Goal: Task Accomplishment & Management: Manage account settings

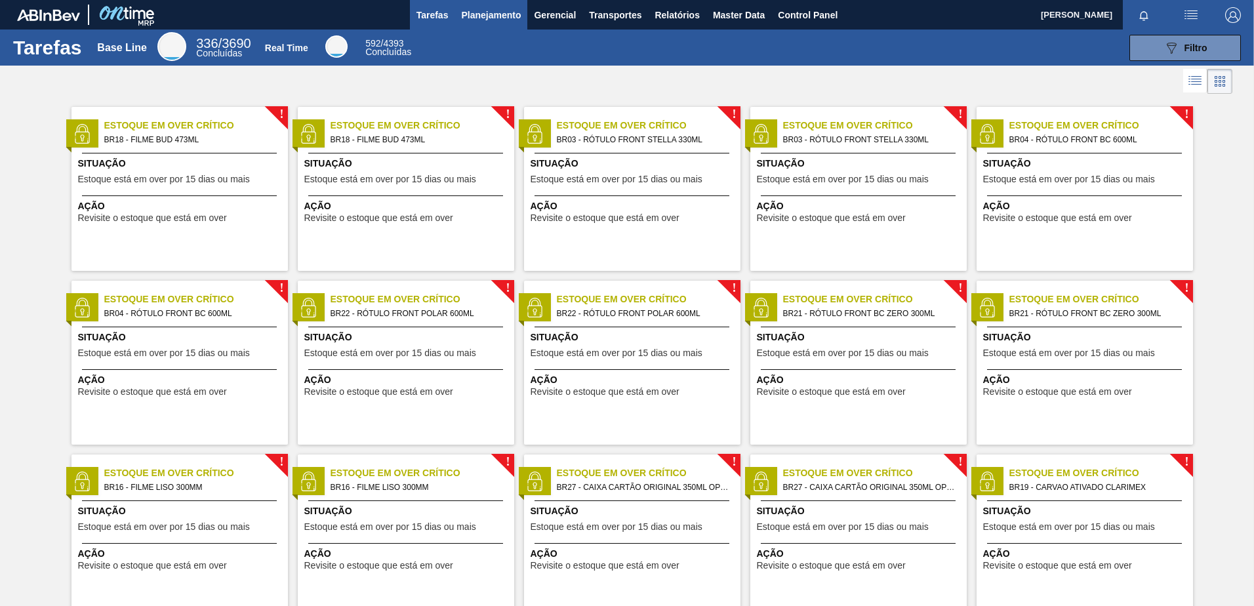
click at [502, 8] on span "Planejamento" at bounding box center [491, 15] width 60 height 16
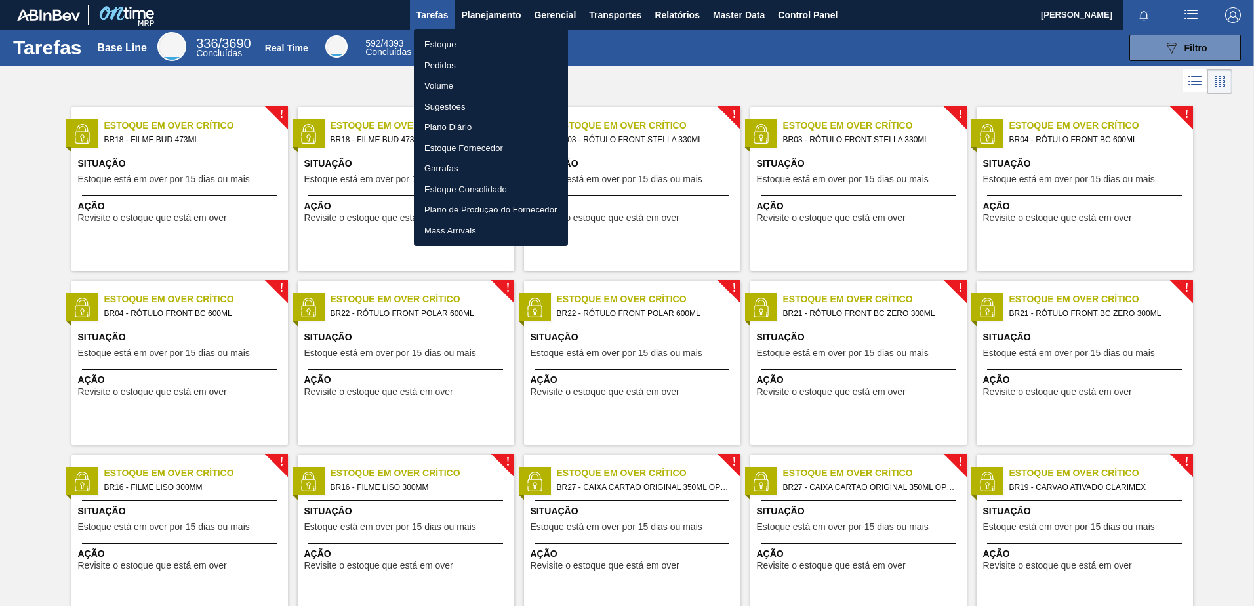
click at [449, 66] on li "Pedidos" at bounding box center [491, 65] width 154 height 21
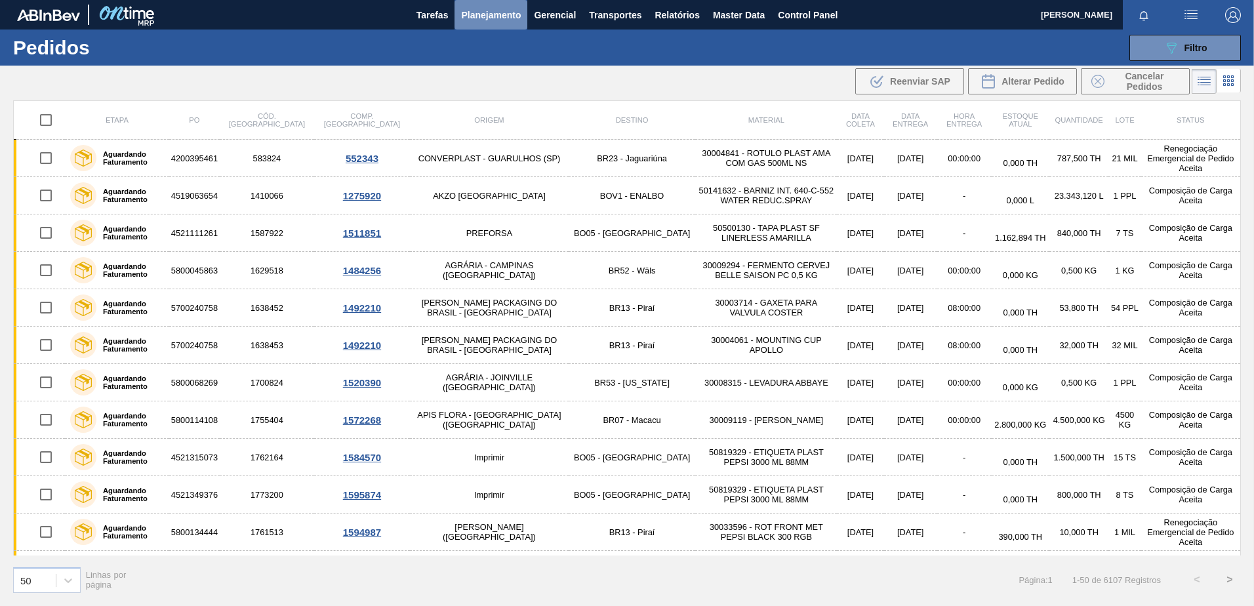
click at [503, 16] on span "Planejamento" at bounding box center [491, 15] width 60 height 16
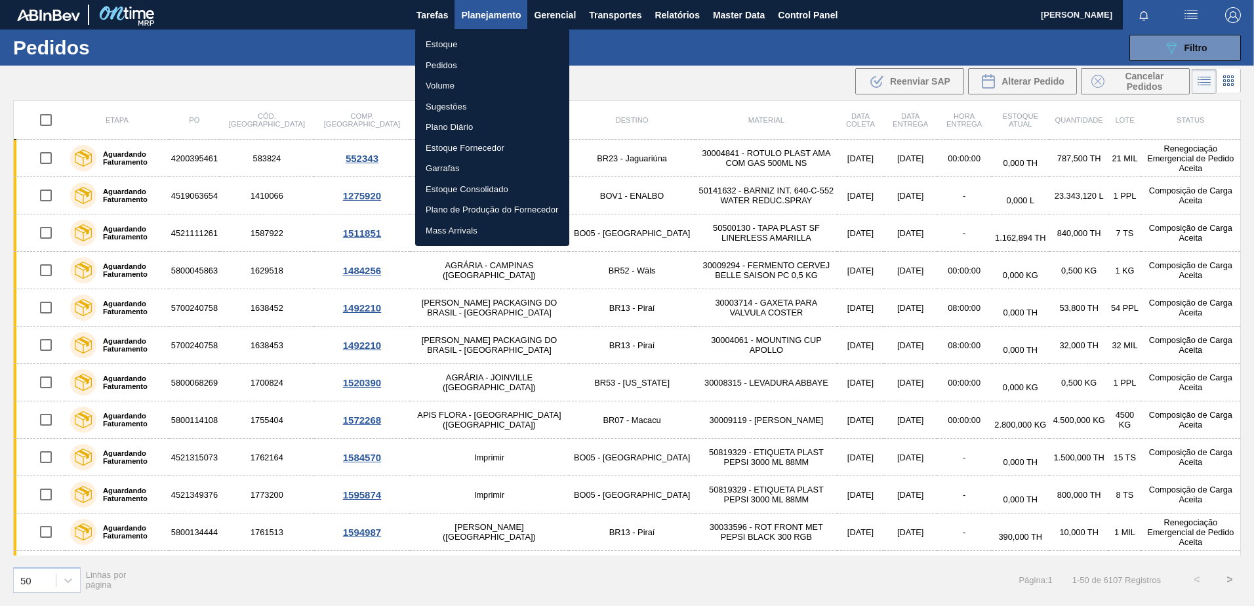
click at [439, 91] on li "Volume" at bounding box center [492, 85] width 154 height 21
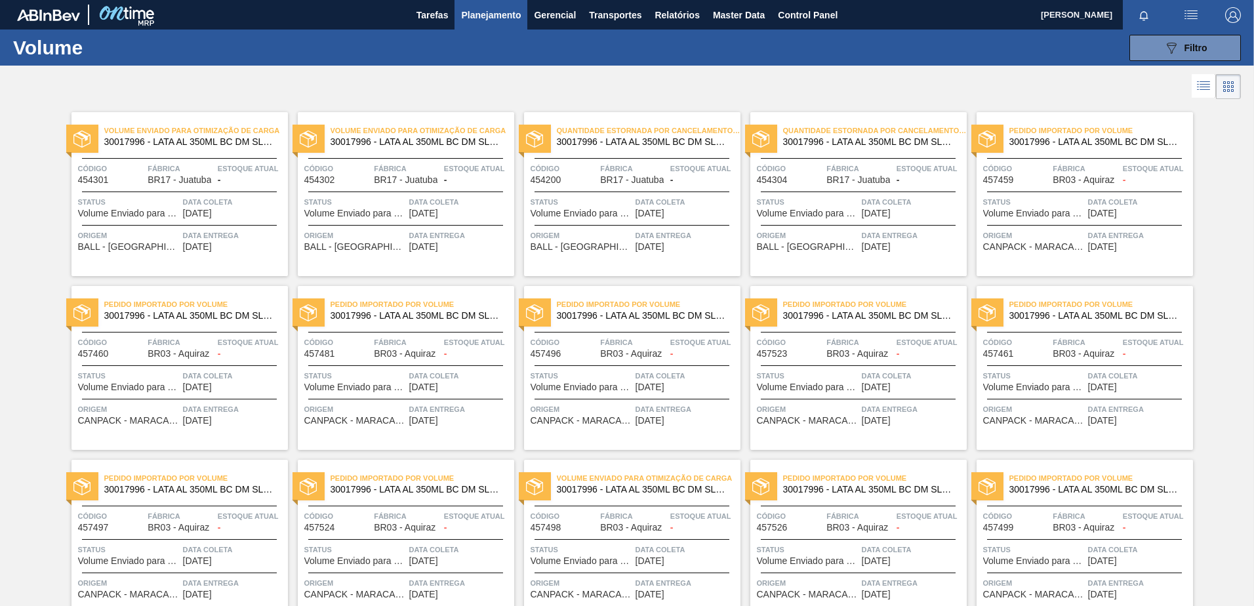
click at [1208, 87] on icon at bounding box center [1204, 86] width 16 height 16
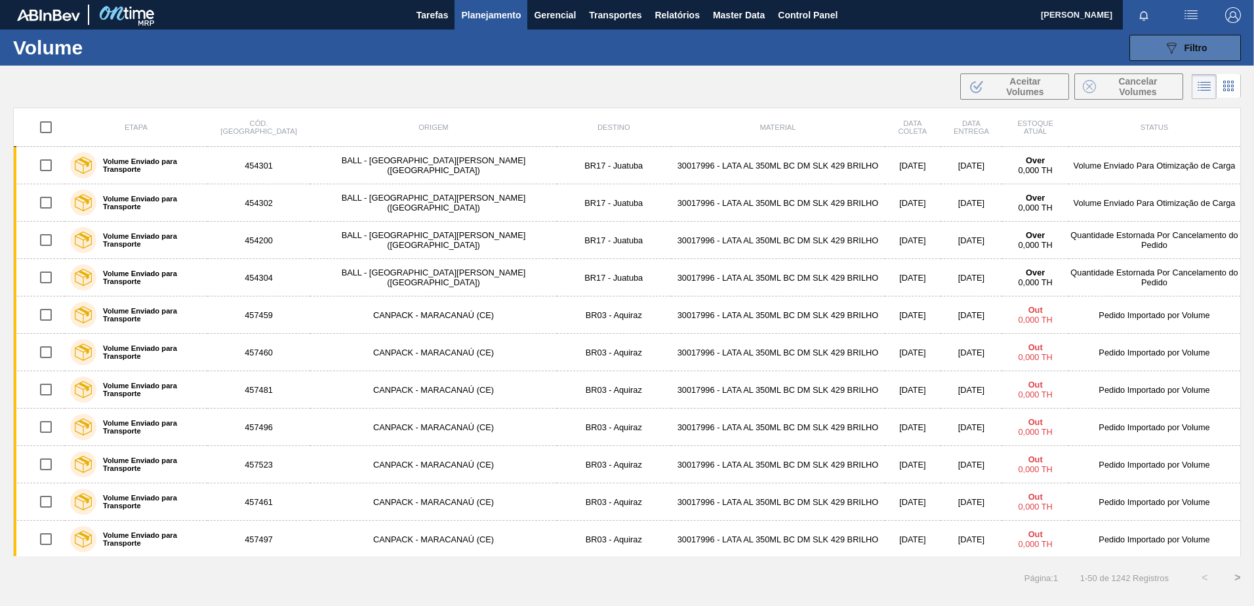
click at [1204, 45] on span "Filtro" at bounding box center [1196, 48] width 23 height 10
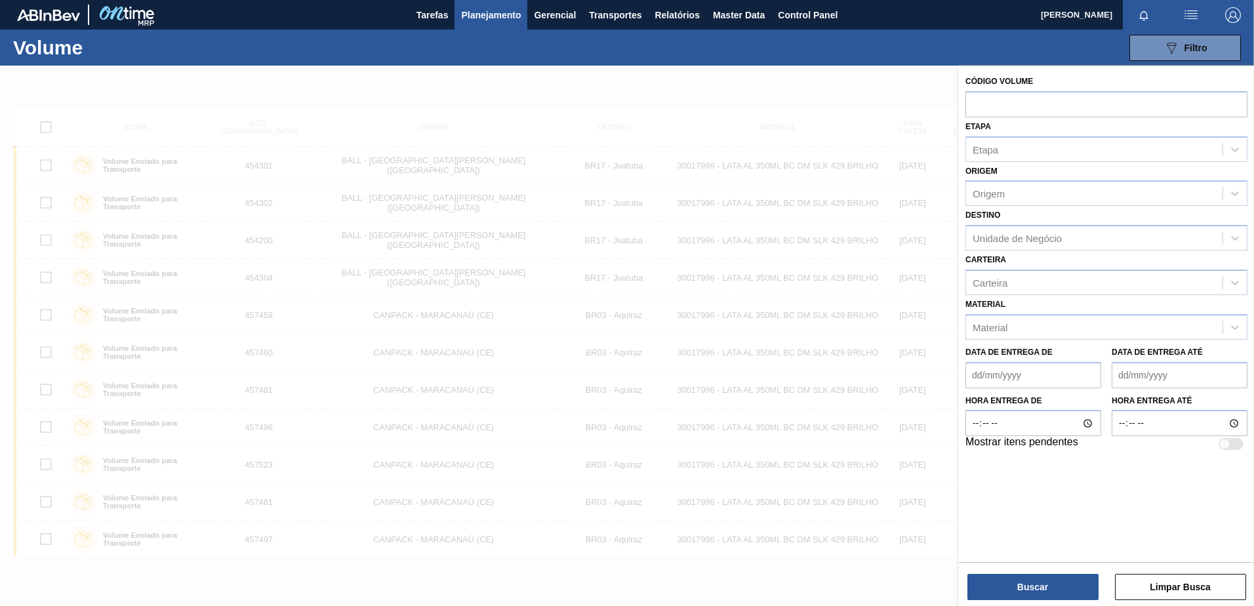
click at [739, 89] on div at bounding box center [627, 369] width 1254 height 606
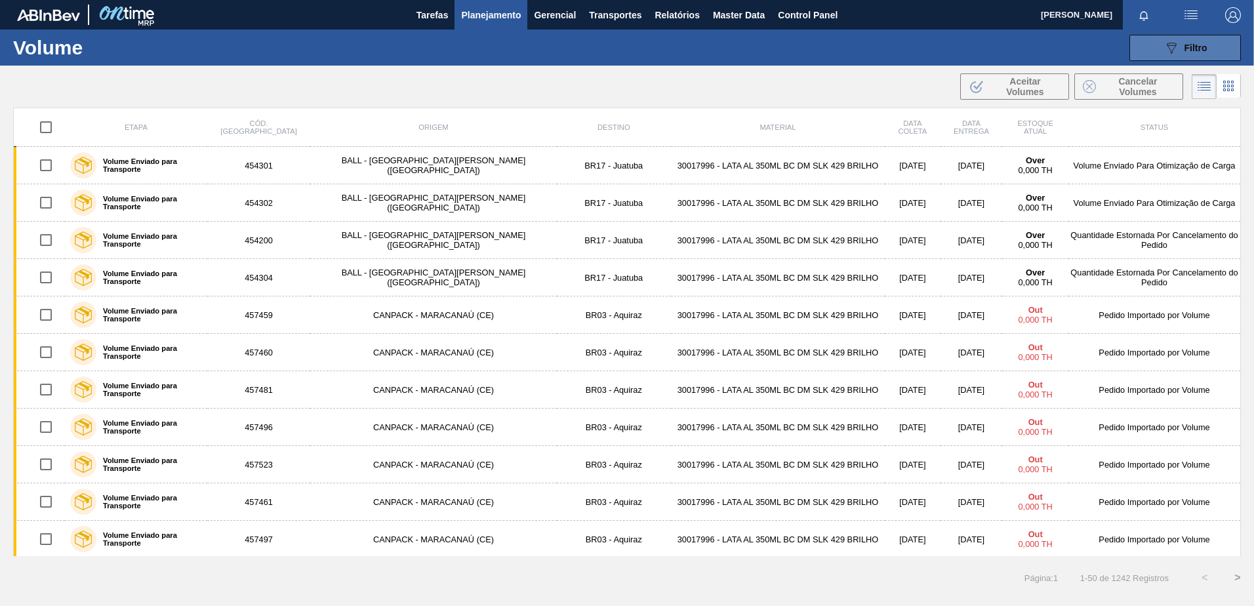
click at [1187, 45] on span "Filtro" at bounding box center [1196, 48] width 23 height 10
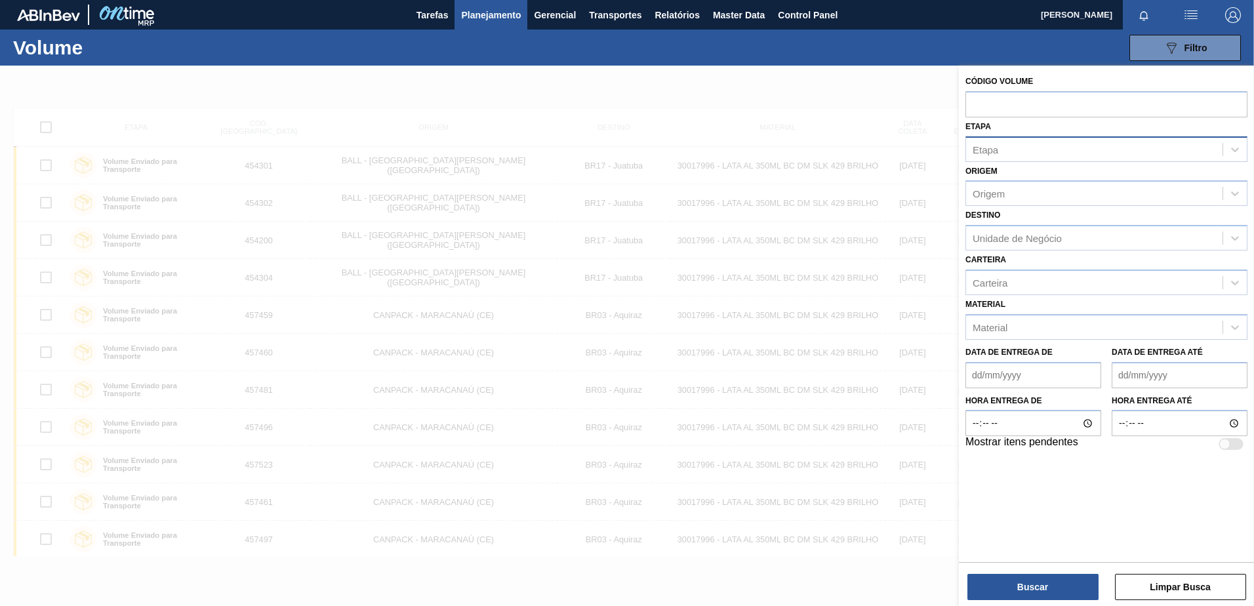
click at [1042, 156] on div "Etapa" at bounding box center [1094, 149] width 256 height 19
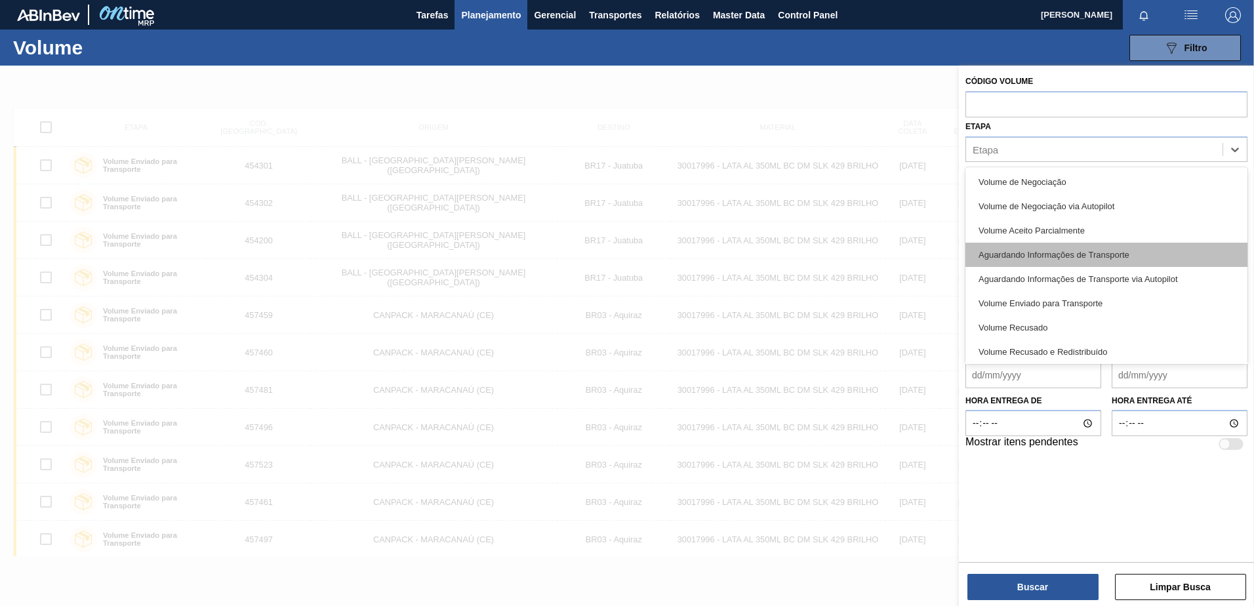
scroll to position [27, 0]
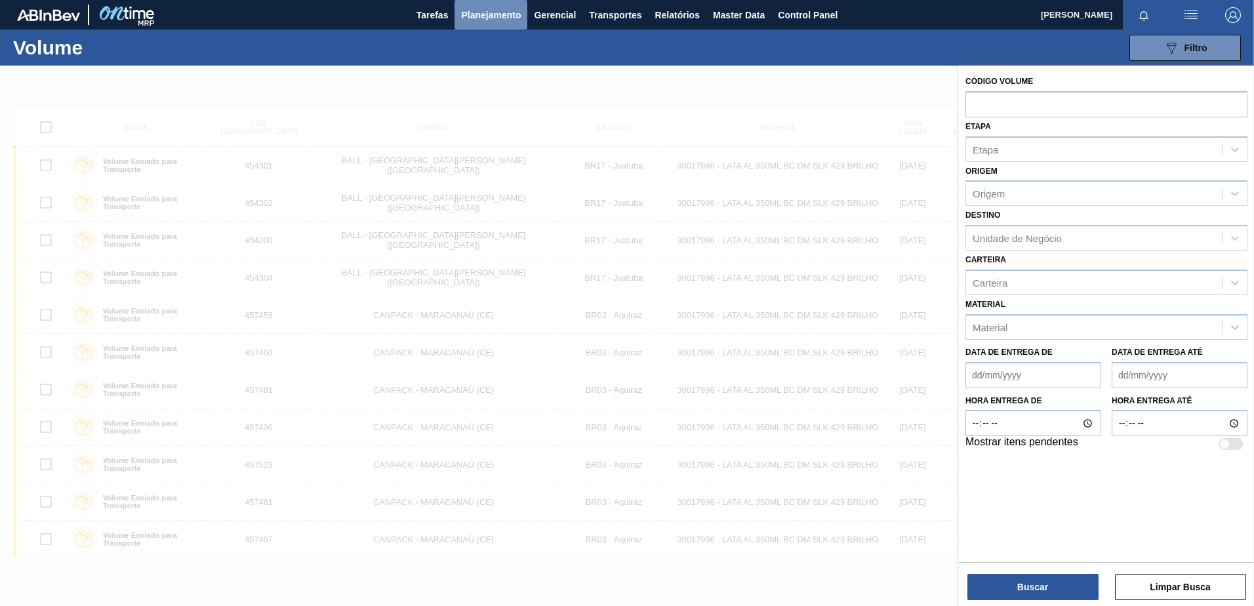
click at [493, 12] on span "Planejamento" at bounding box center [491, 15] width 60 height 16
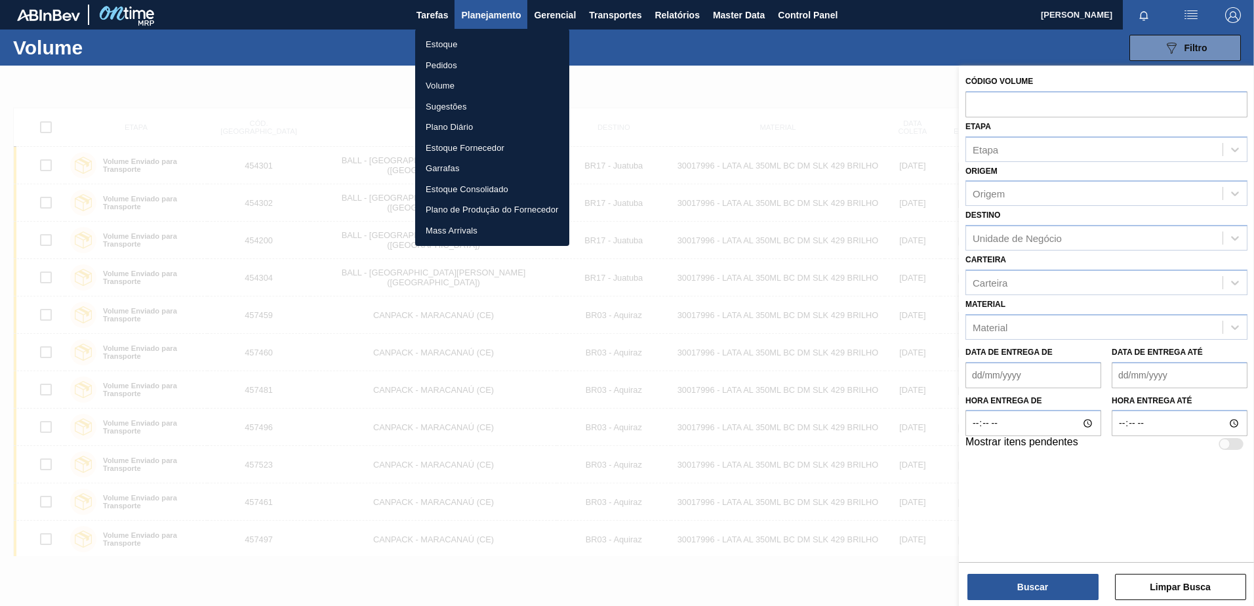
click at [460, 62] on li "Pedidos" at bounding box center [492, 65] width 154 height 21
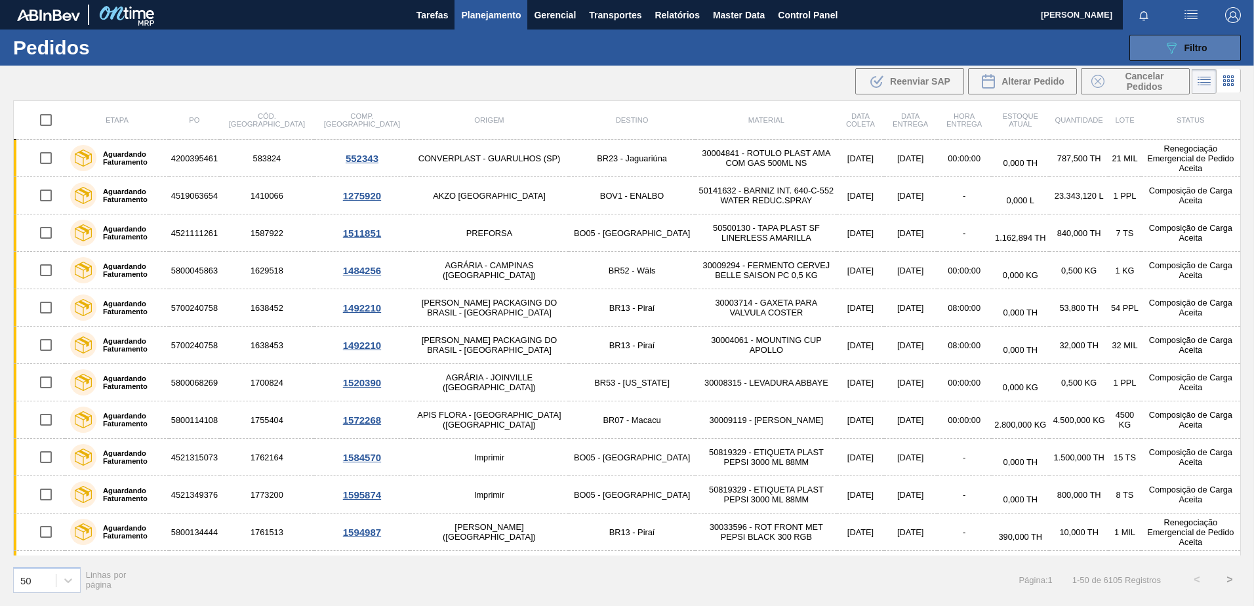
click at [1166, 43] on icon "089F7B8B-B2A5-4AFE-B5C0-19BA573D28AC" at bounding box center [1172, 48] width 16 height 16
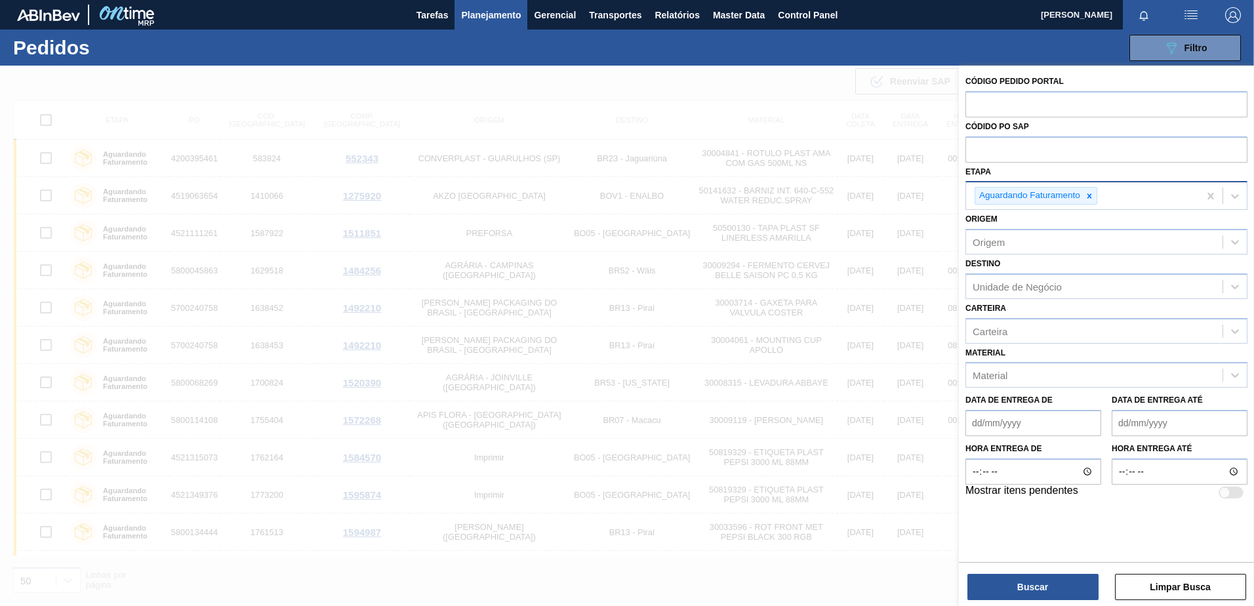
click at [1089, 197] on icon at bounding box center [1090, 195] width 5 height 5
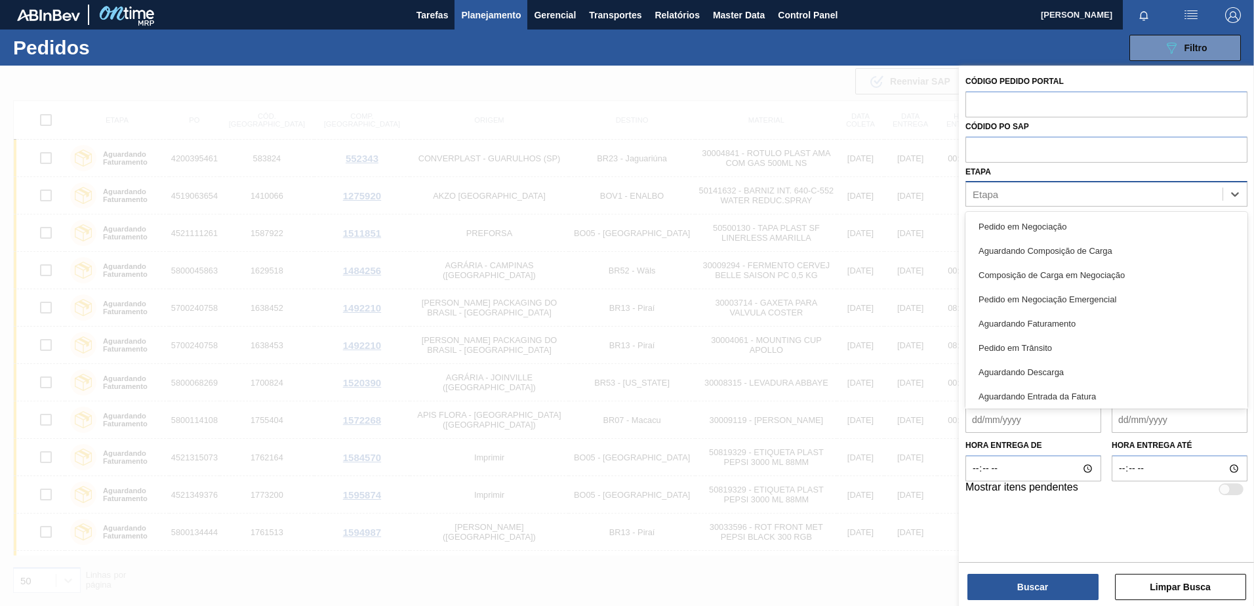
click at [1089, 197] on div "Etapa" at bounding box center [1094, 194] width 256 height 19
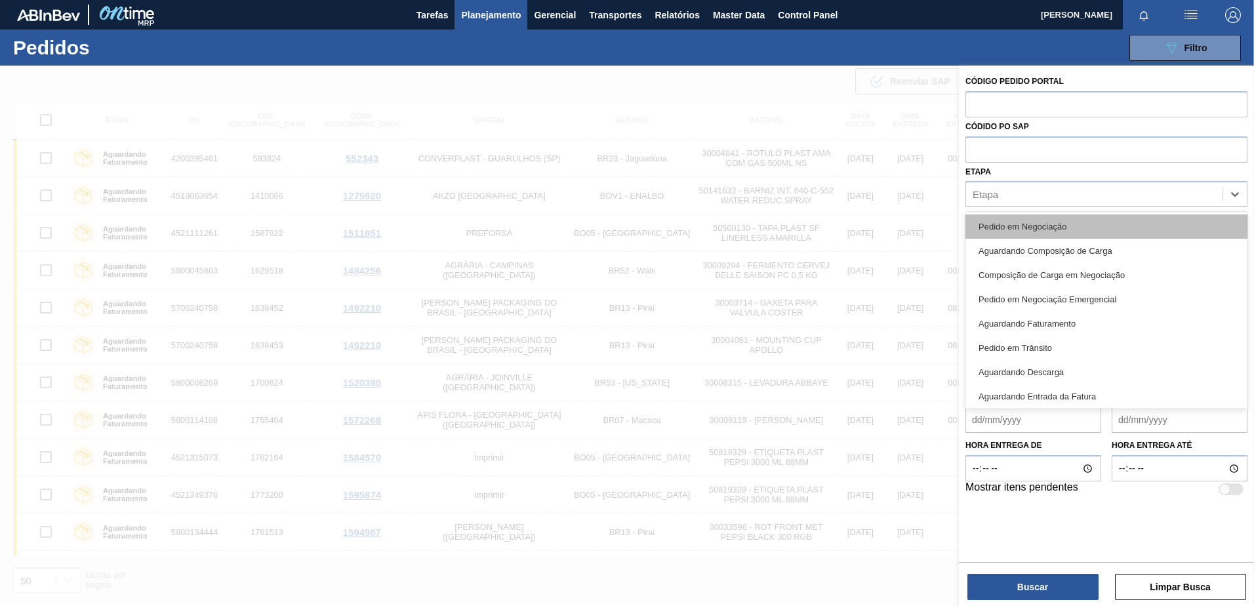
click at [1082, 233] on div "Pedido em Negociação" at bounding box center [1107, 226] width 282 height 24
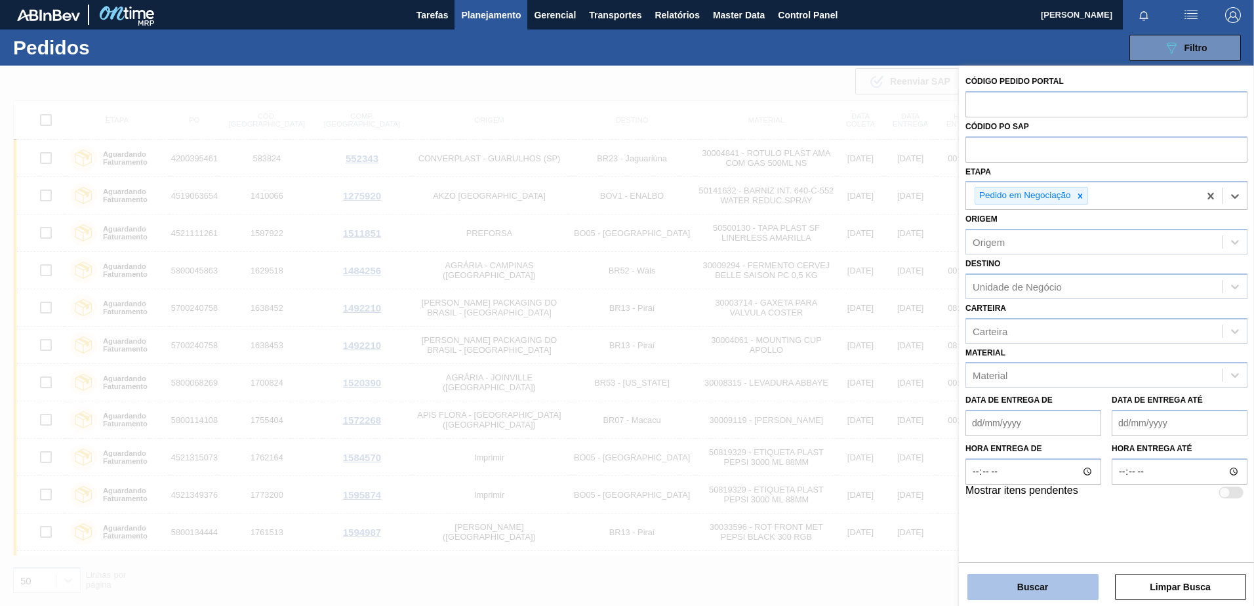
click at [1023, 580] on button "Buscar" at bounding box center [1032, 587] width 131 height 26
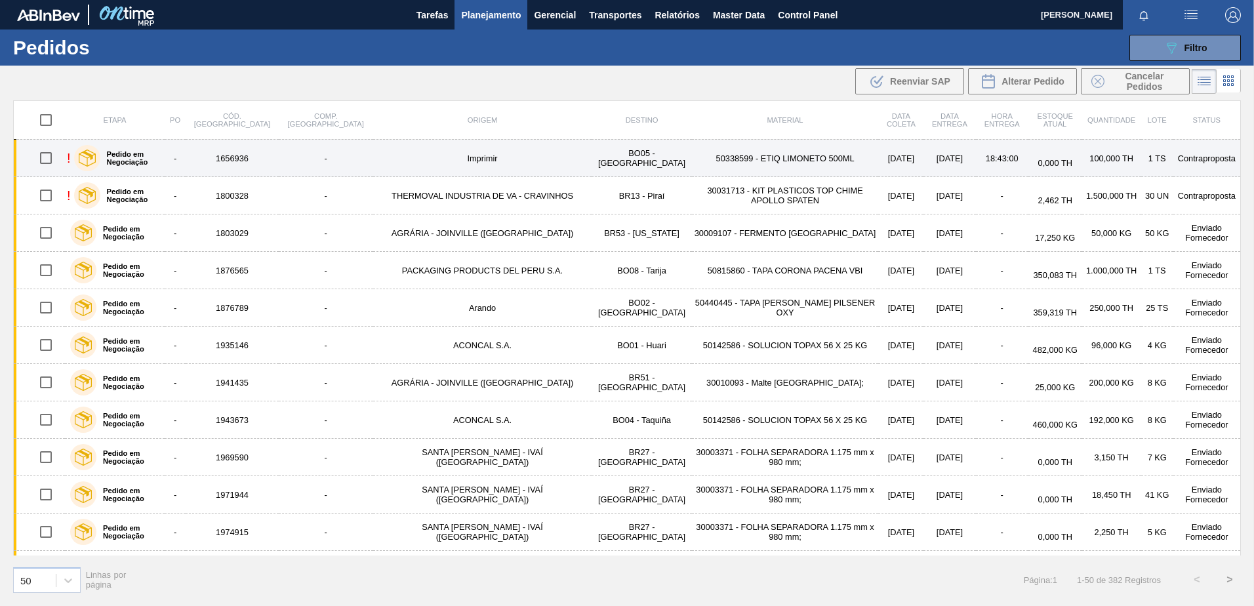
click at [137, 166] on div "Pedido em Negociação" at bounding box center [117, 158] width 92 height 33
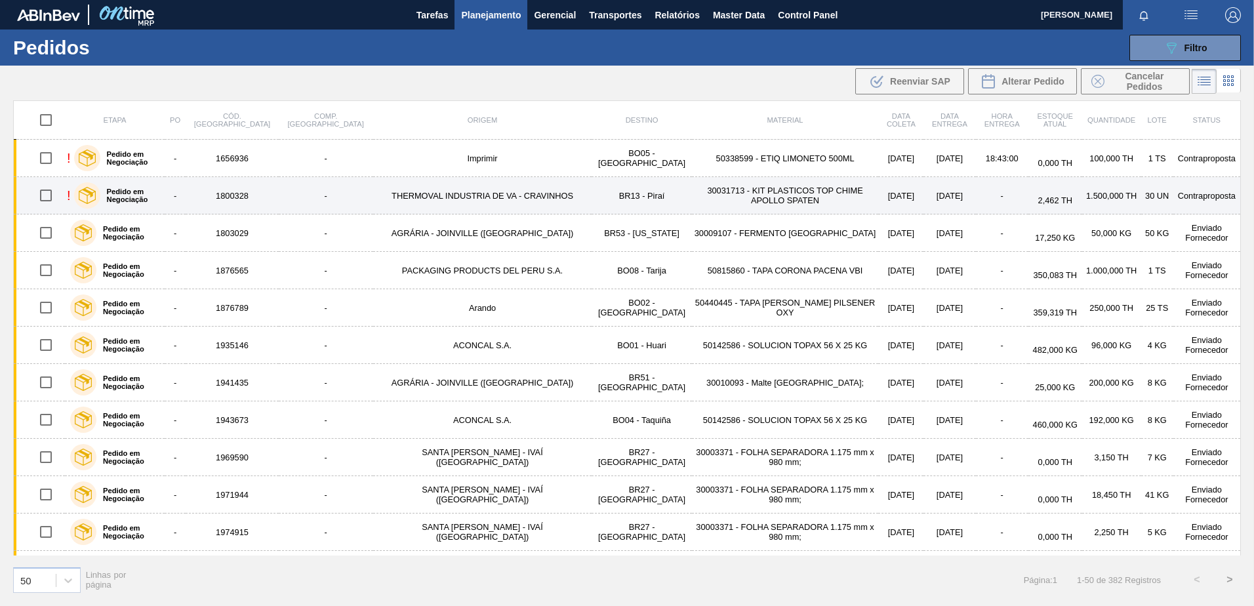
click at [159, 192] on label "Pedido em Negociação" at bounding box center [129, 196] width 59 height 16
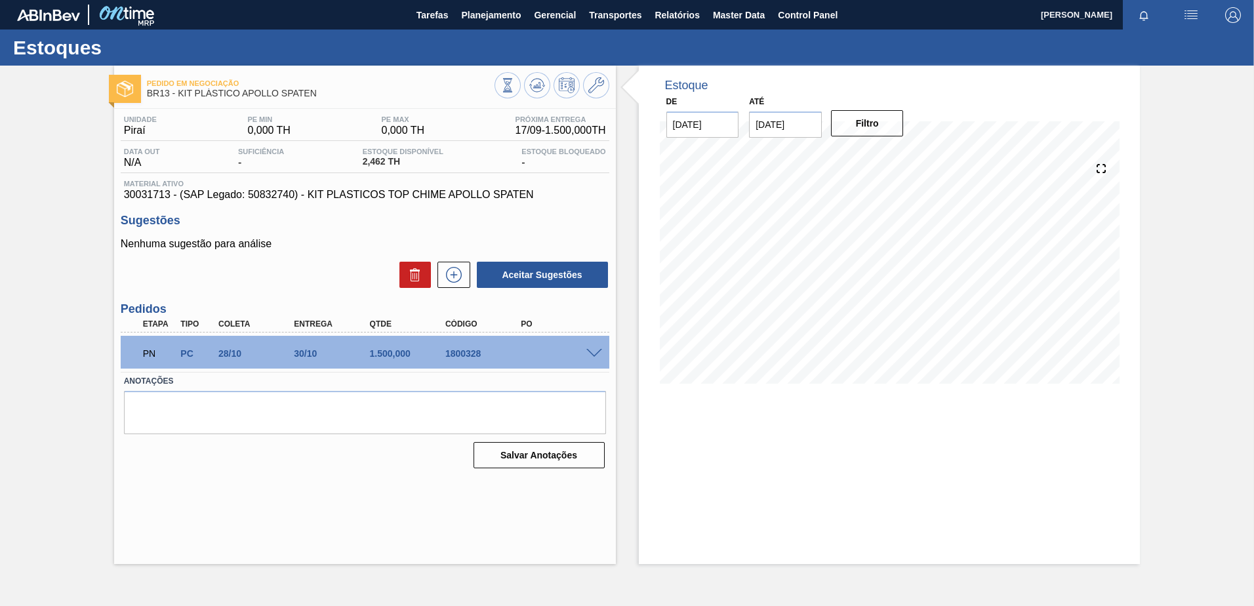
click at [592, 344] on div "PN PC 28/10 30/10 1.500,000 1800328" at bounding box center [365, 352] width 489 height 33
click at [596, 350] on span at bounding box center [594, 354] width 16 height 10
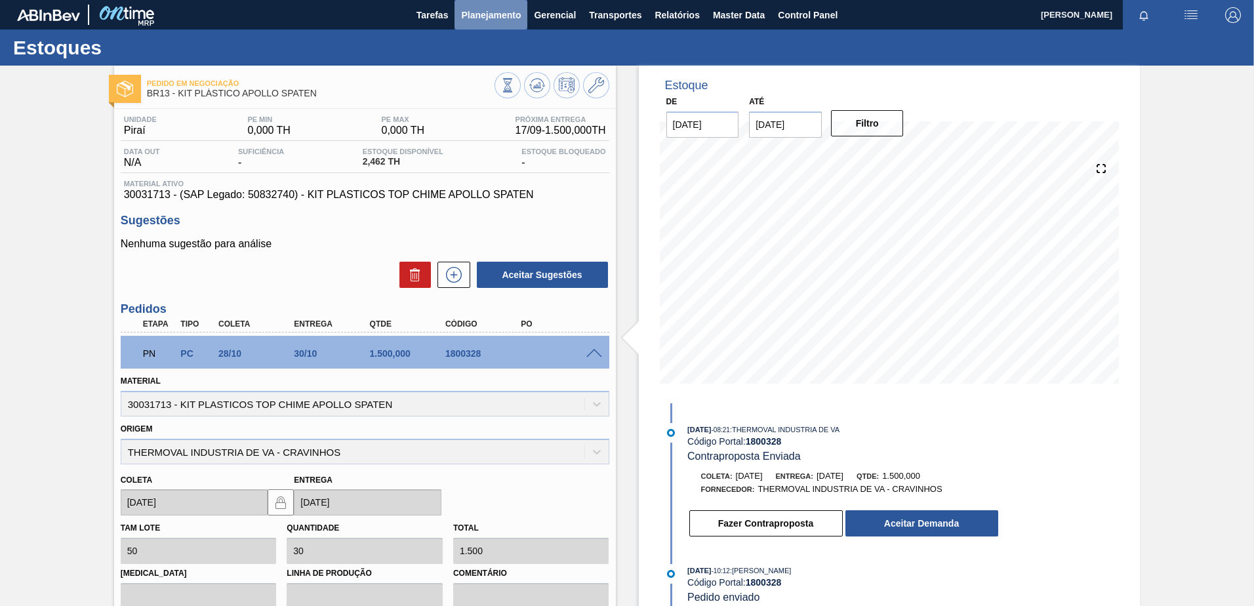
click at [497, 10] on span "Planejamento" at bounding box center [491, 15] width 60 height 16
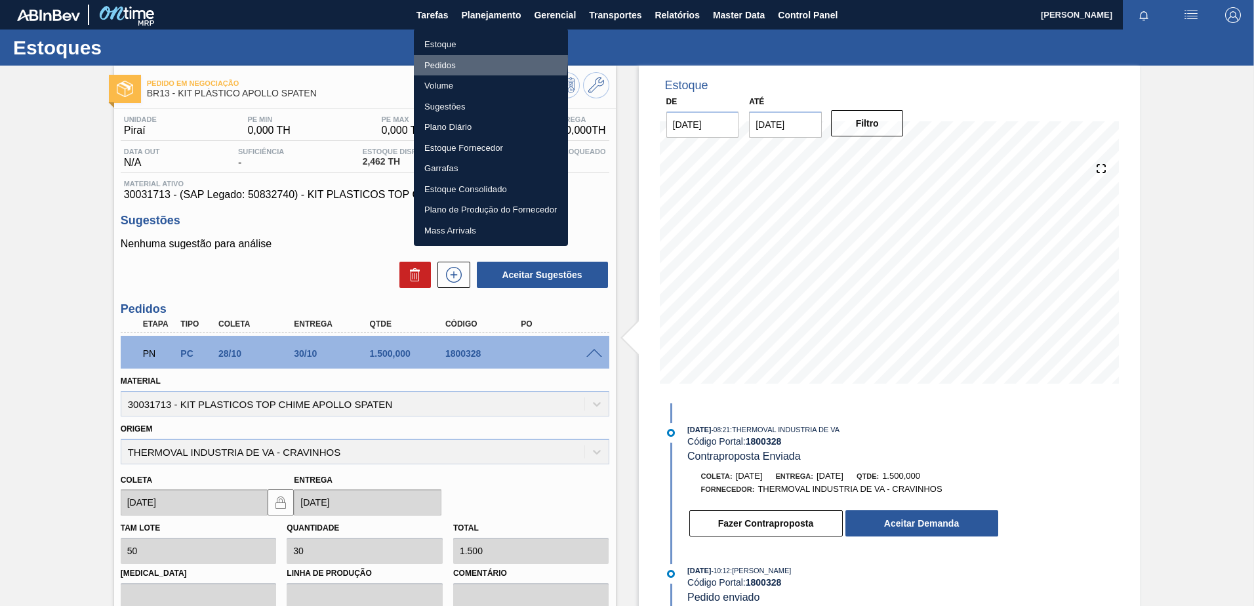
click at [447, 59] on li "Pedidos" at bounding box center [491, 65] width 154 height 21
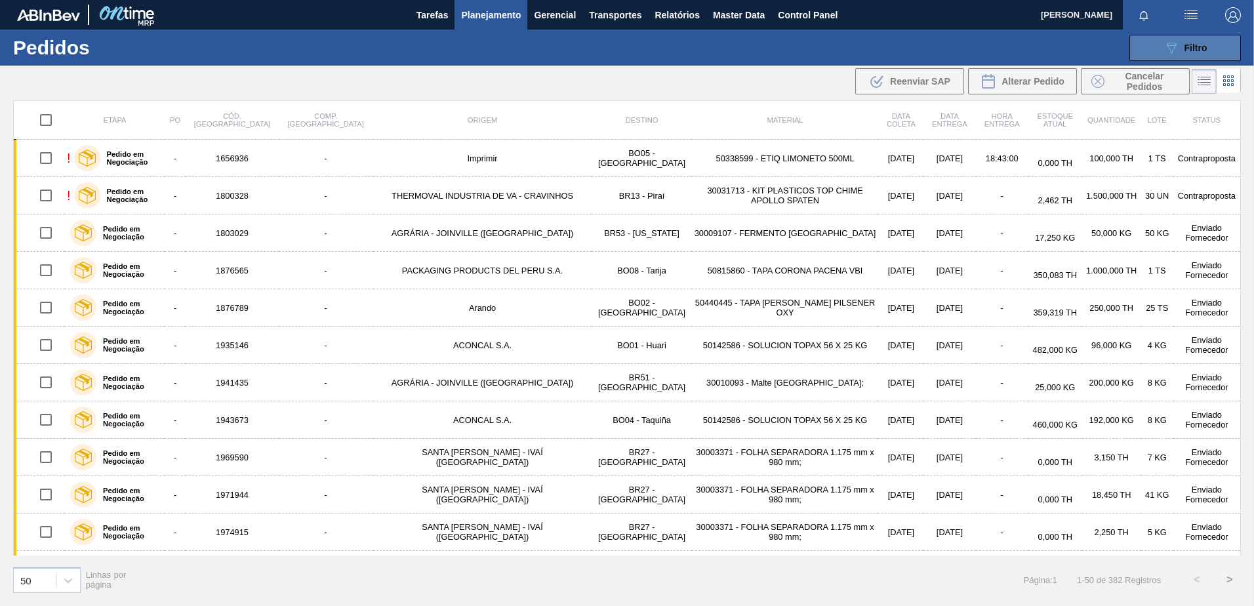
click at [1175, 52] on icon "089F7B8B-B2A5-4AFE-B5C0-19BA573D28AC" at bounding box center [1172, 48] width 16 height 16
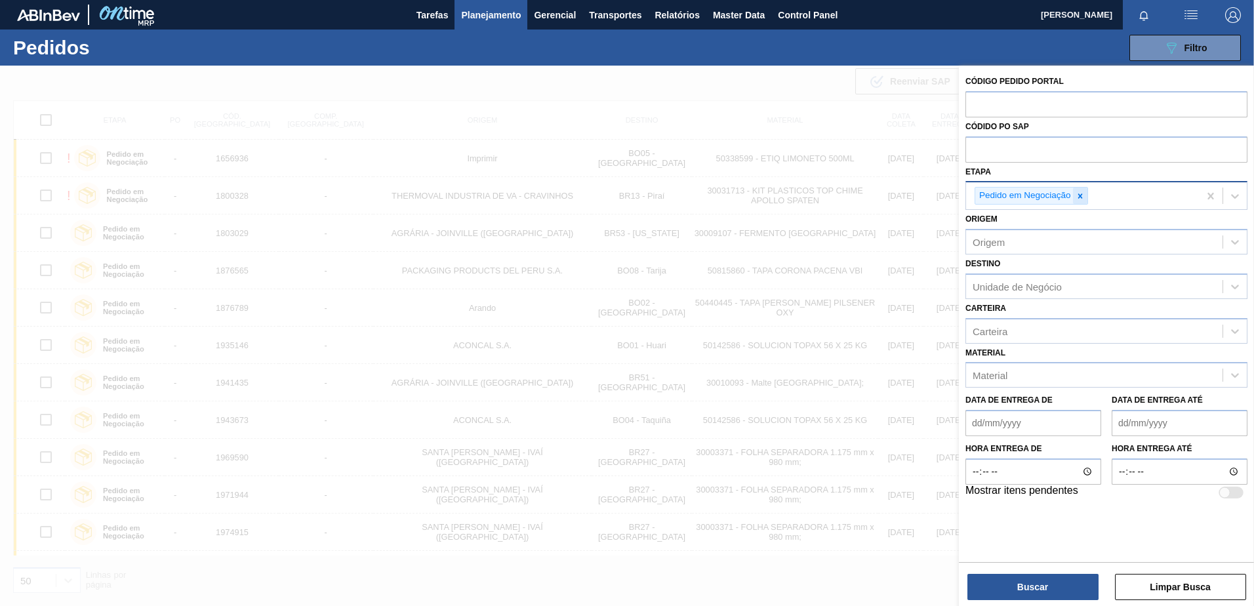
click at [1082, 199] on icon at bounding box center [1080, 196] width 9 height 9
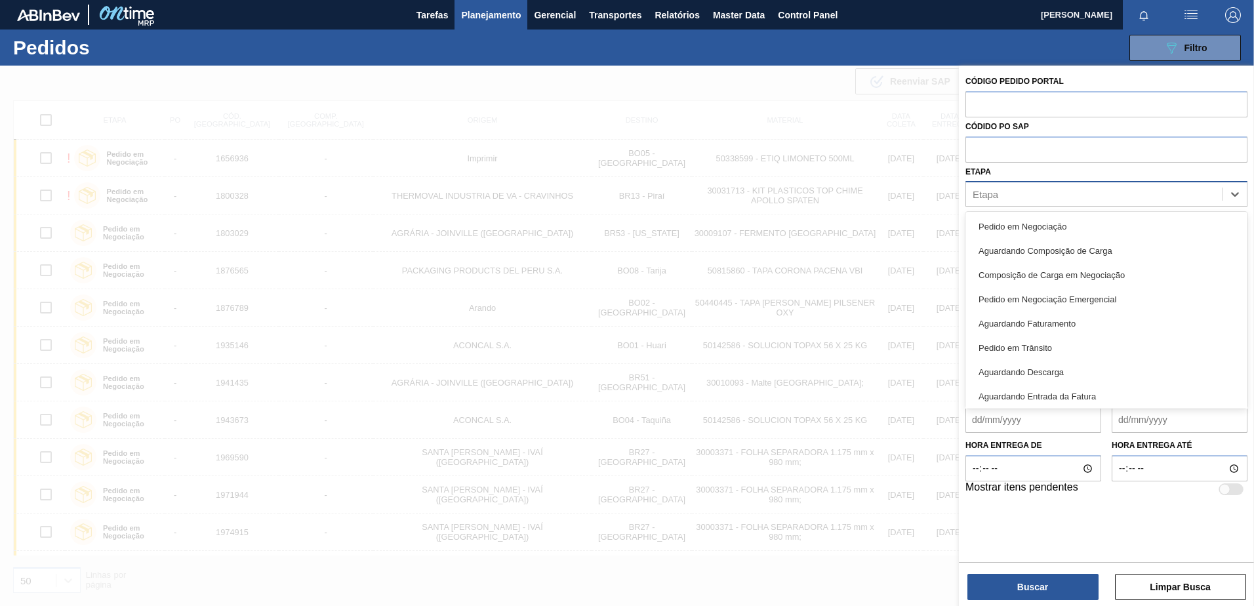
click at [1082, 199] on div "Etapa" at bounding box center [1094, 194] width 256 height 19
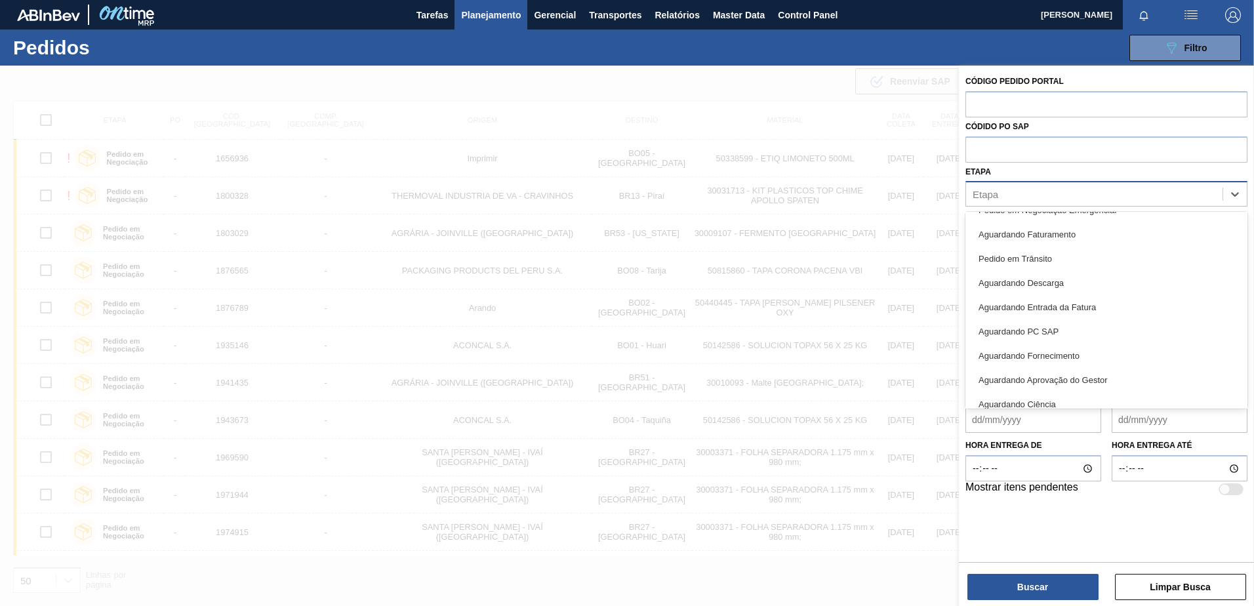
scroll to position [173, 0]
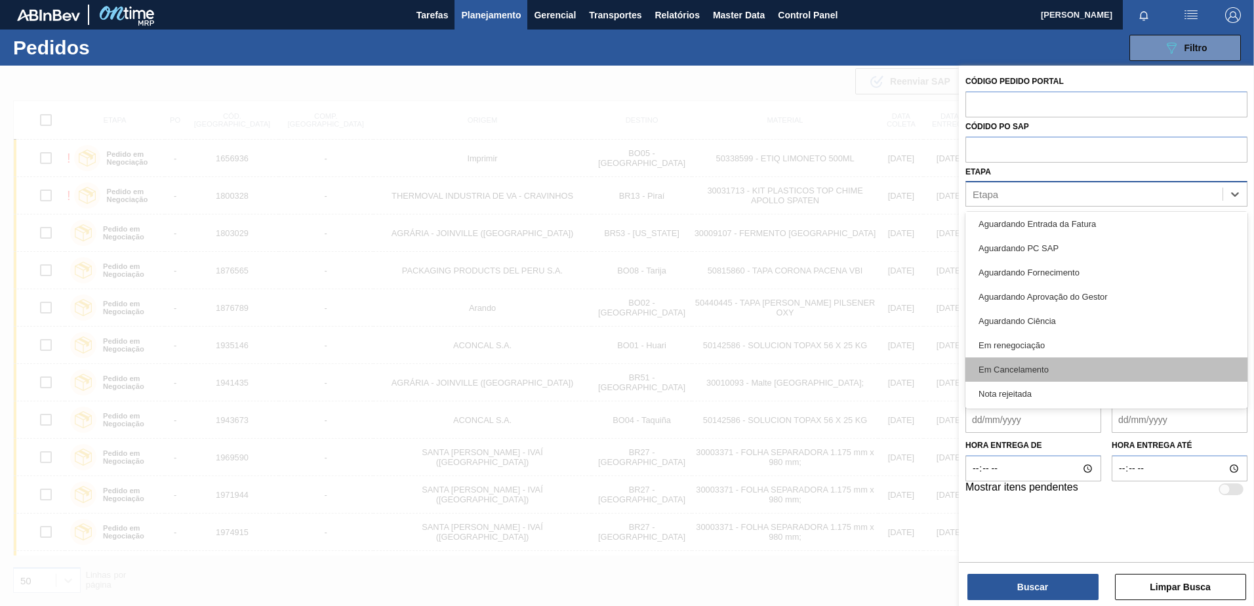
click at [1046, 365] on div "Em Cancelamento" at bounding box center [1107, 369] width 282 height 24
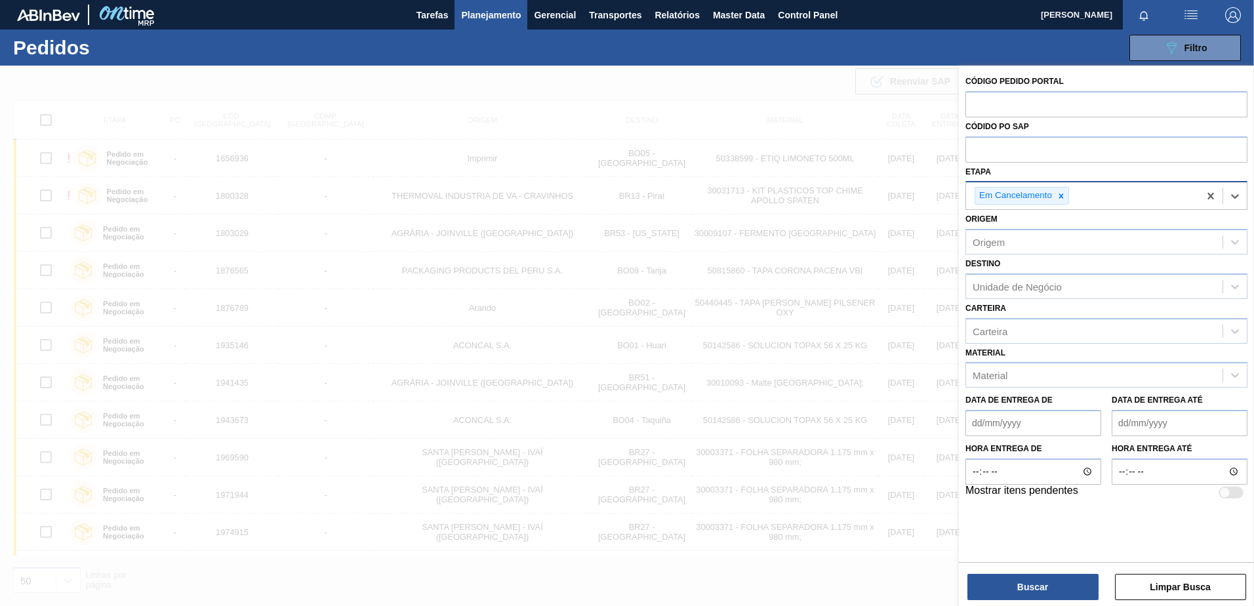
click at [1074, 192] on div "Em Cancelamento" at bounding box center [1082, 195] width 233 height 27
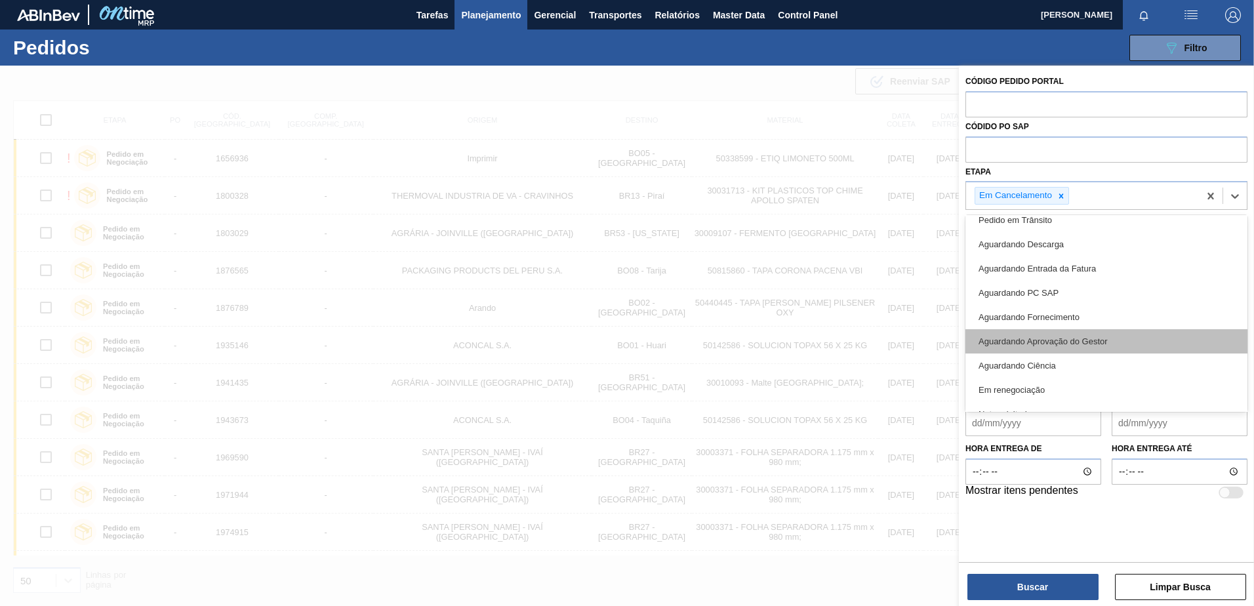
scroll to position [148, 0]
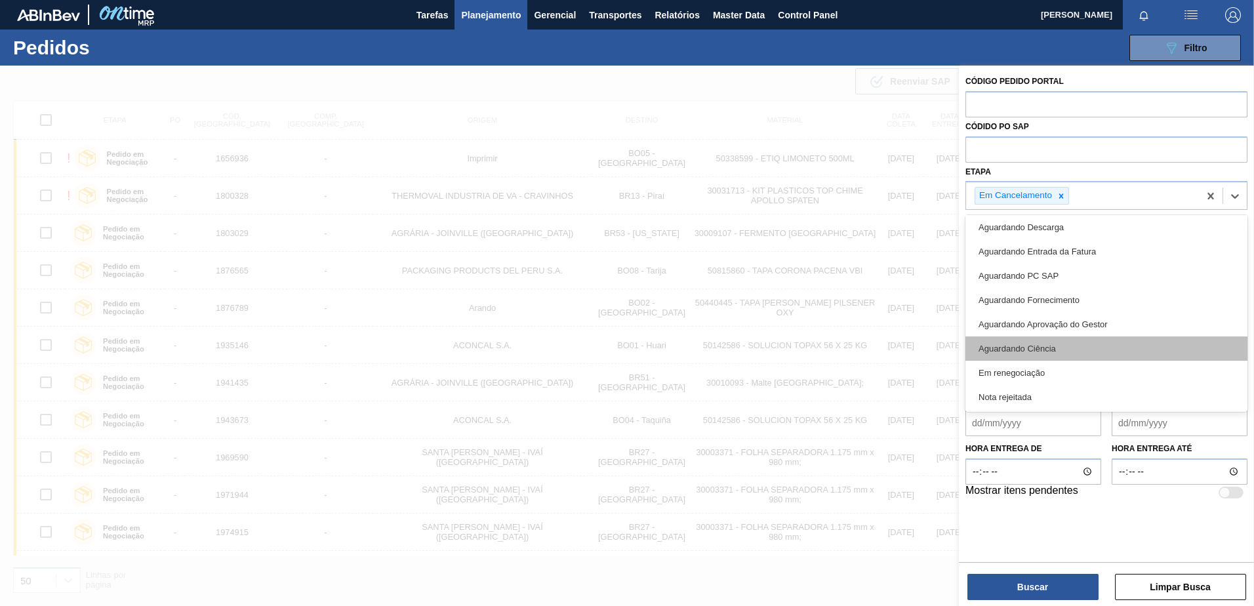
click at [1063, 346] on div "Aguardando Ciência" at bounding box center [1107, 348] width 282 height 24
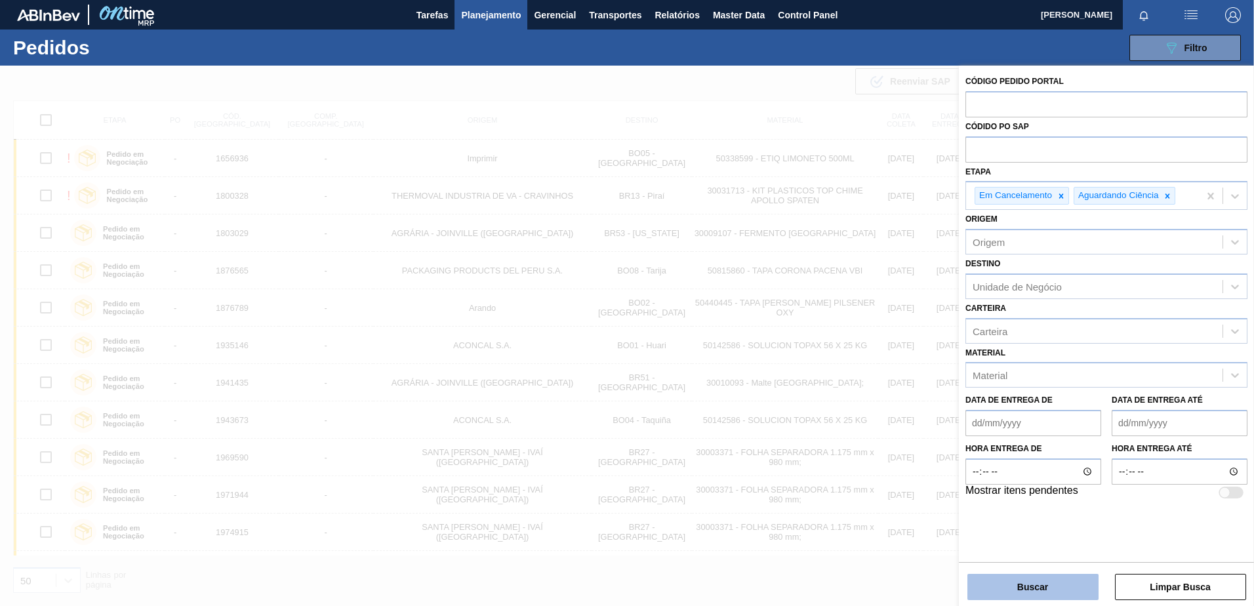
click at [1020, 592] on button "Buscar" at bounding box center [1032, 587] width 131 height 26
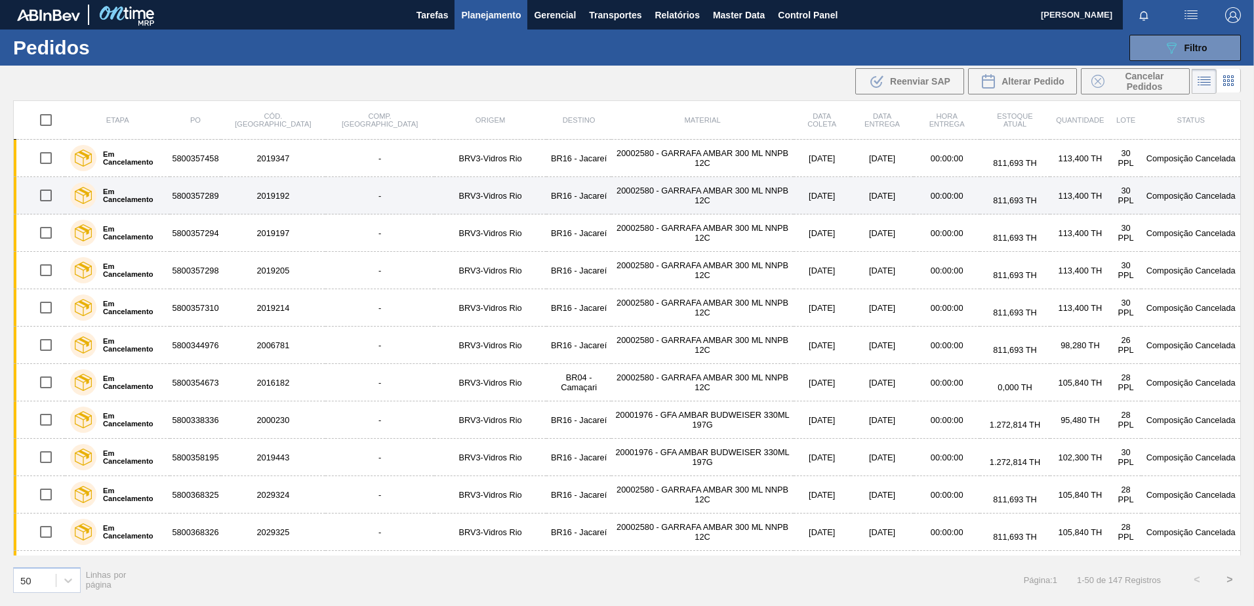
click at [168, 198] on div "Em Cancelamento" at bounding box center [117, 195] width 101 height 33
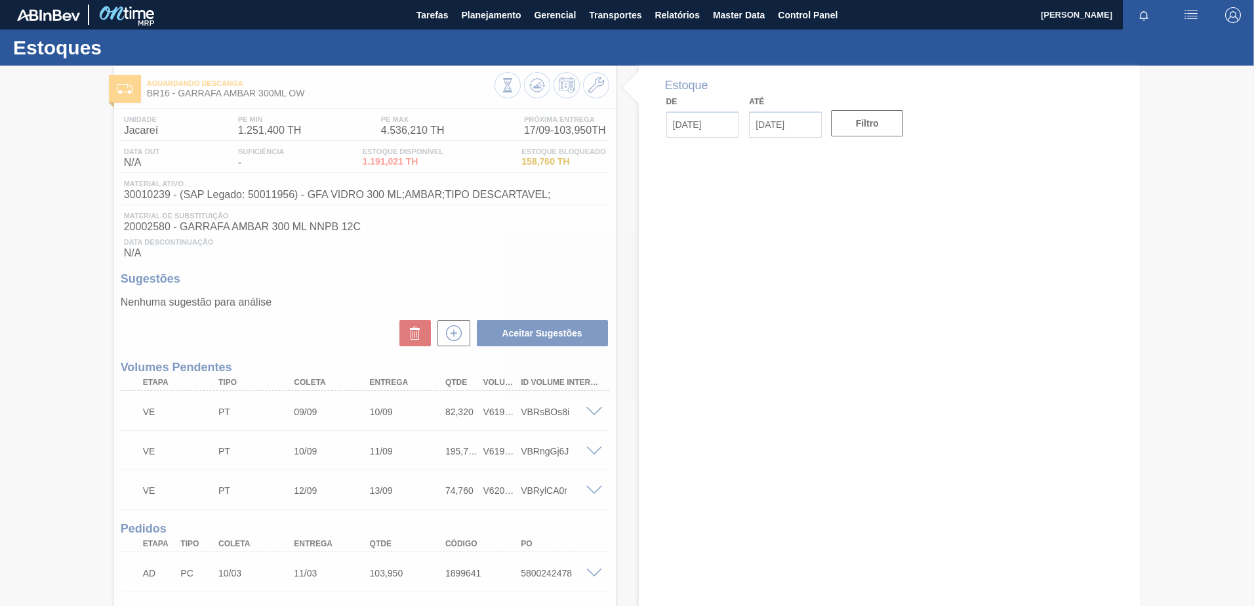
type input "[DATE]"
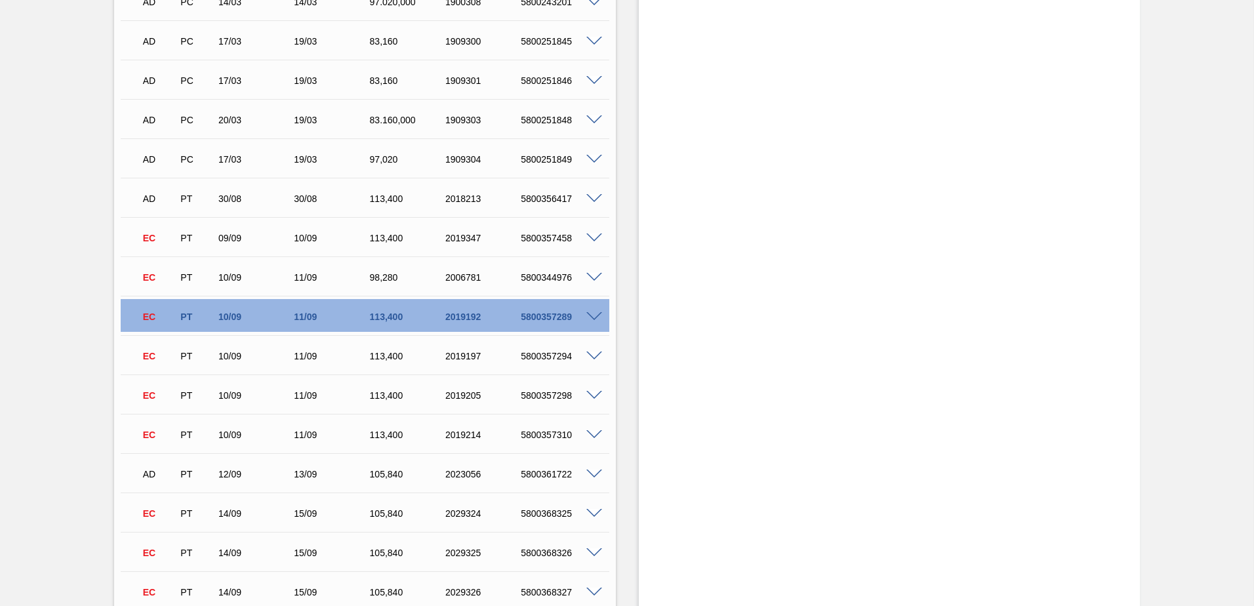
scroll to position [722, 0]
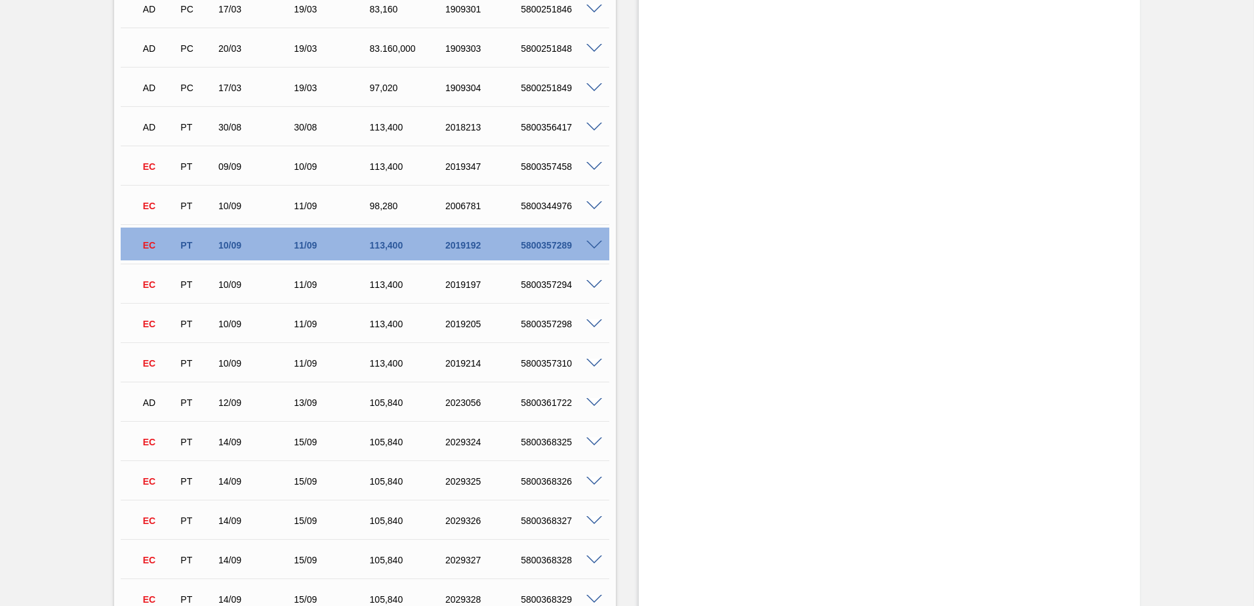
click at [592, 243] on span at bounding box center [594, 246] width 16 height 10
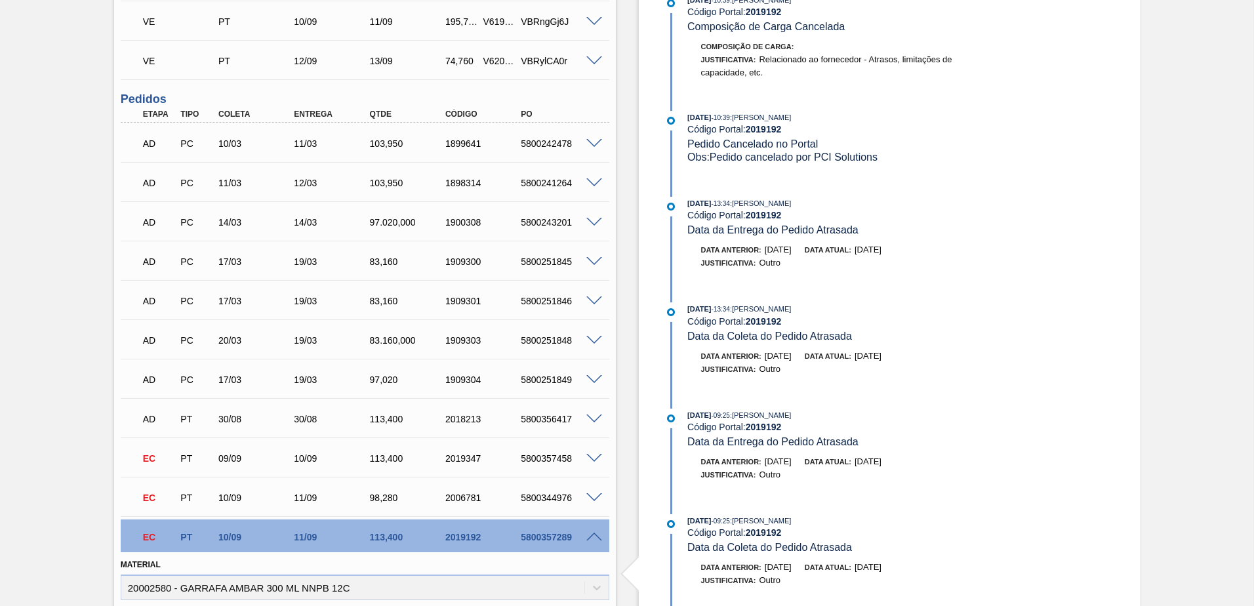
scroll to position [459, 0]
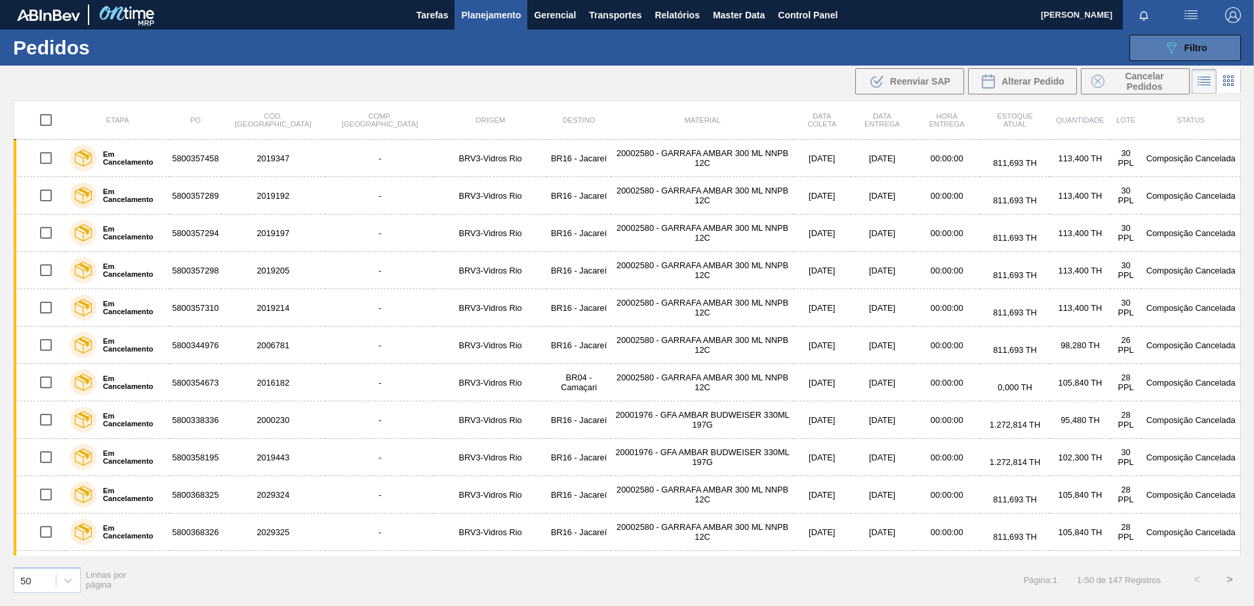
click at [1168, 41] on icon "089F7B8B-B2A5-4AFE-B5C0-19BA573D28AC" at bounding box center [1172, 48] width 16 height 16
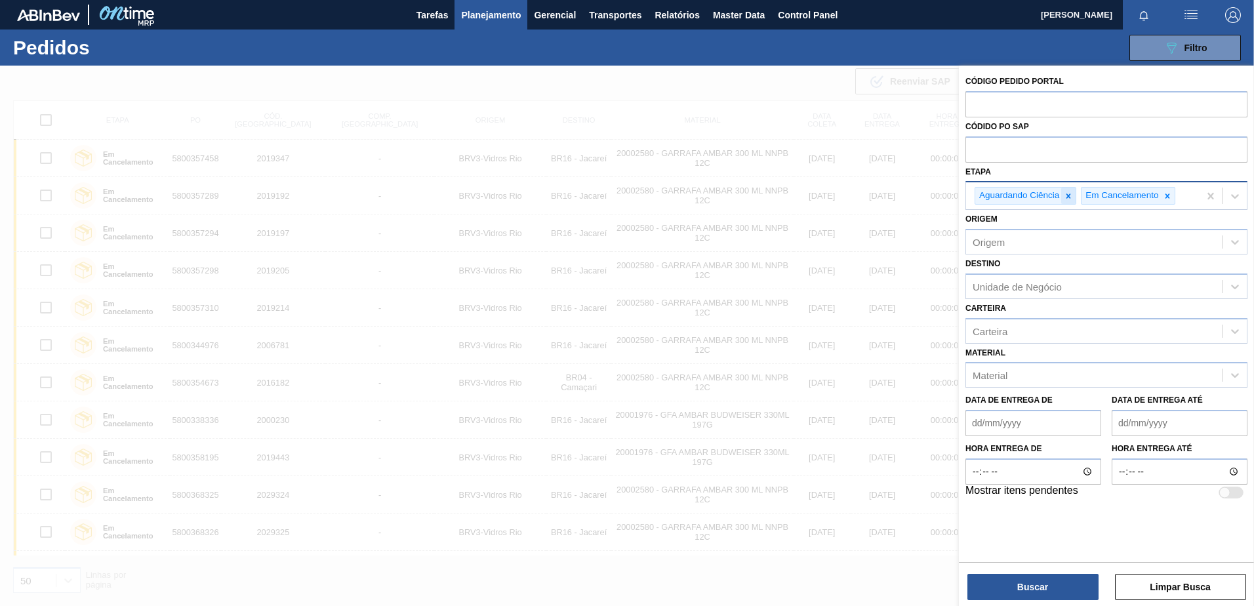
click at [1067, 202] on div at bounding box center [1068, 196] width 14 height 16
click at [1063, 199] on icon at bounding box center [1061, 196] width 9 height 9
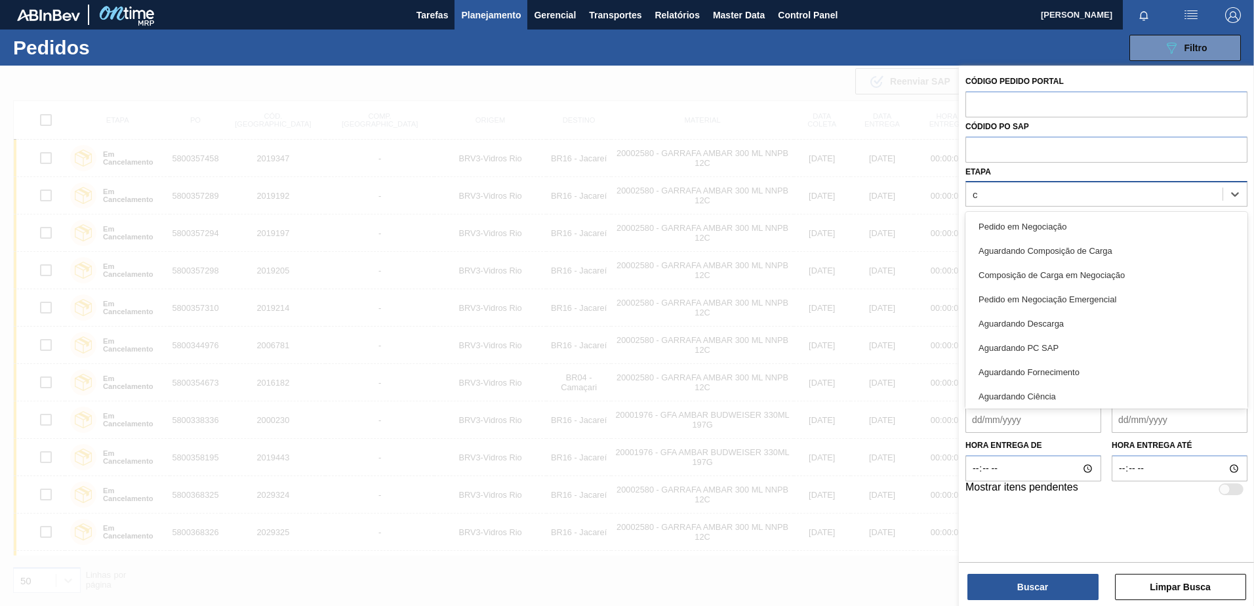
type input "ci"
click at [1053, 317] on div "Aguardando Ciência" at bounding box center [1107, 324] width 282 height 24
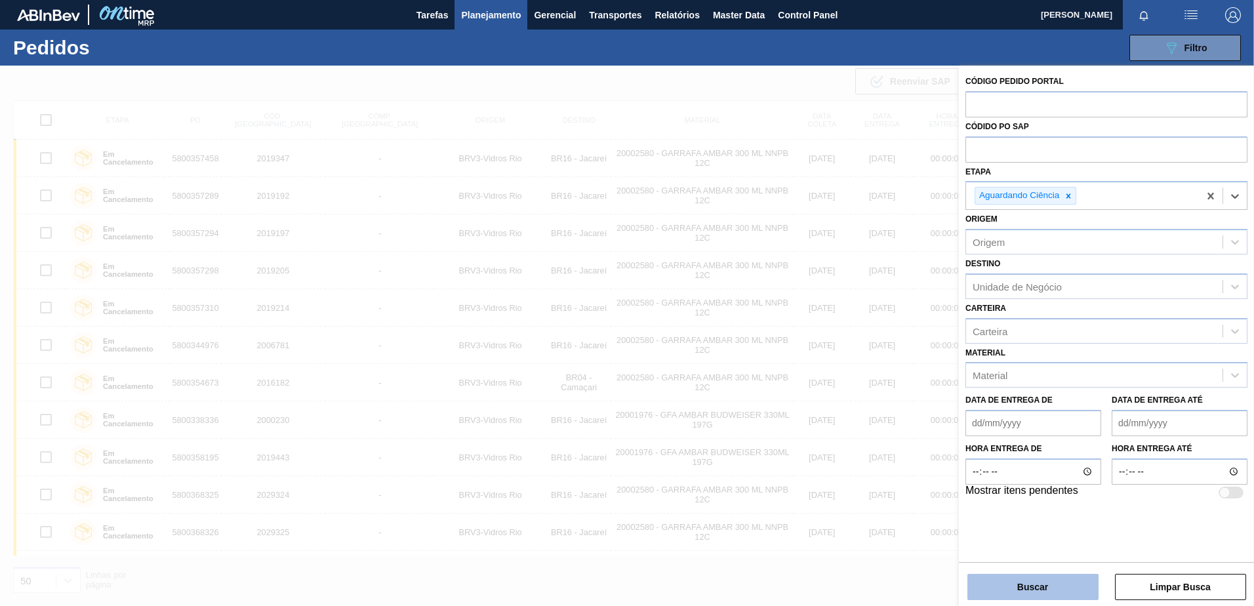
click at [1010, 588] on button "Buscar" at bounding box center [1032, 587] width 131 height 26
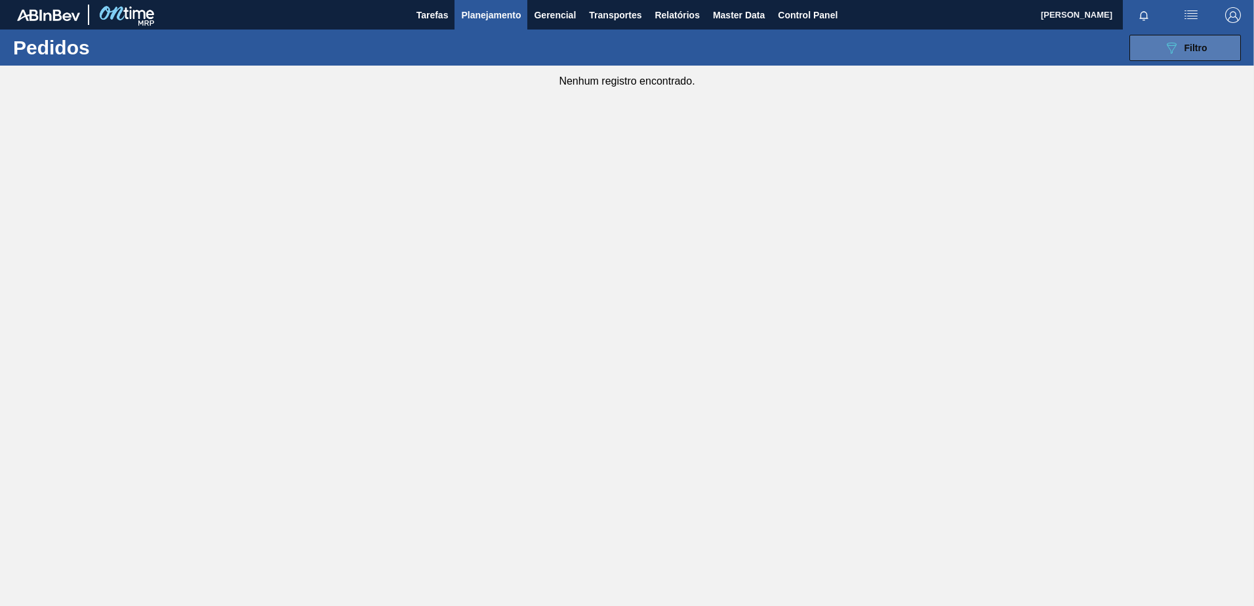
click at [1154, 49] on button "089F7B8B-B2A5-4AFE-B5C0-19BA573D28AC Filtro" at bounding box center [1185, 48] width 112 height 26
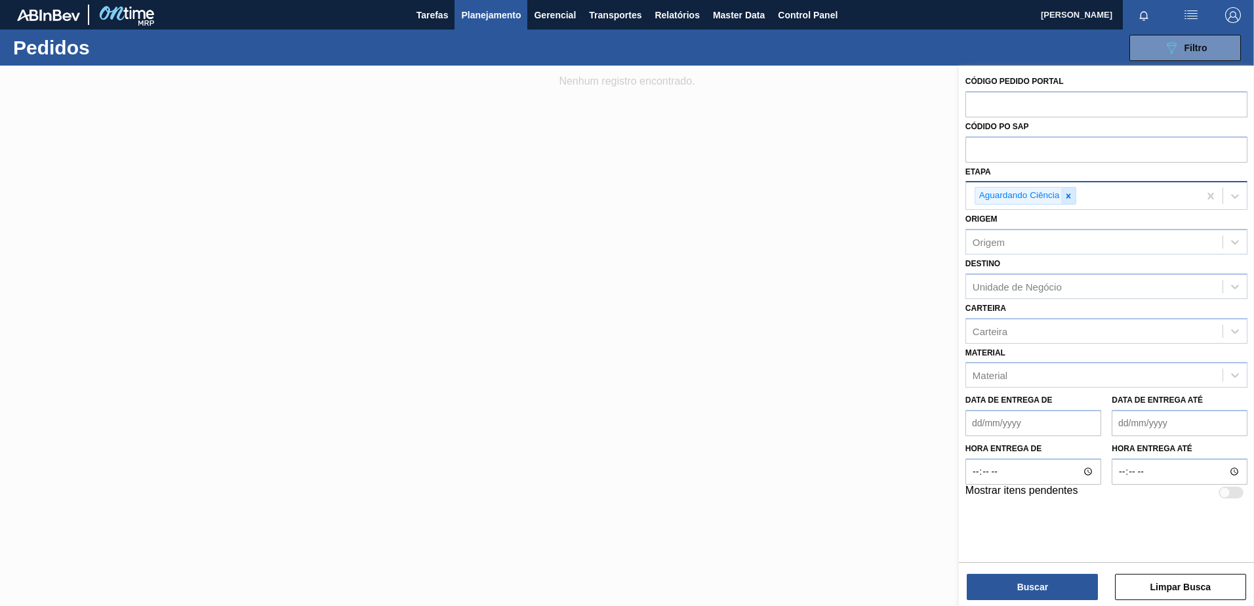
click at [1065, 199] on icon at bounding box center [1068, 196] width 9 height 9
